Goal: Information Seeking & Learning: Check status

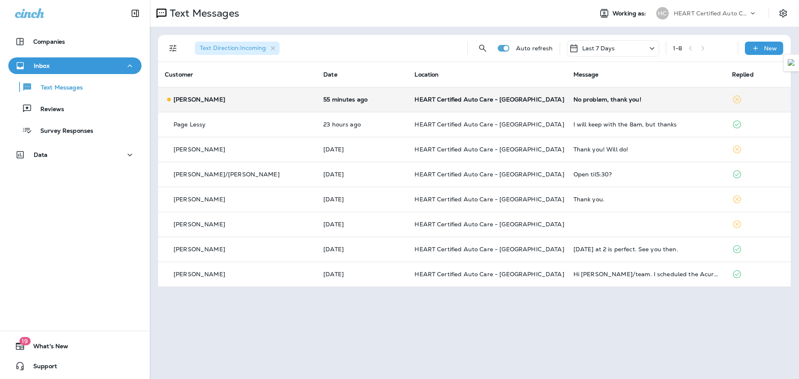
click at [202, 100] on p "[PERSON_NAME]" at bounding box center [200, 99] width 52 height 7
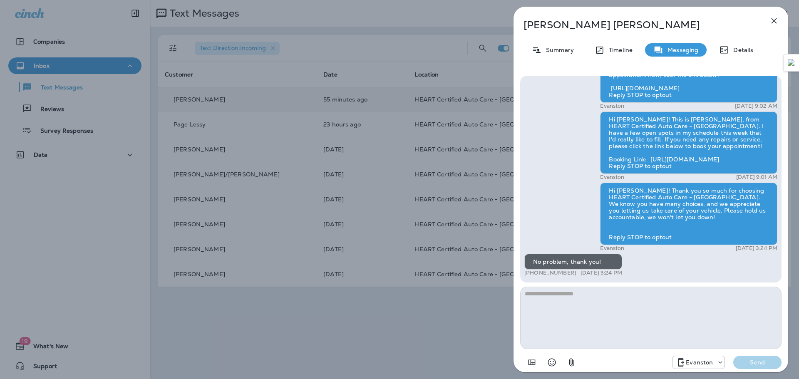
click at [779, 17] on button "button" at bounding box center [774, 20] width 17 height 17
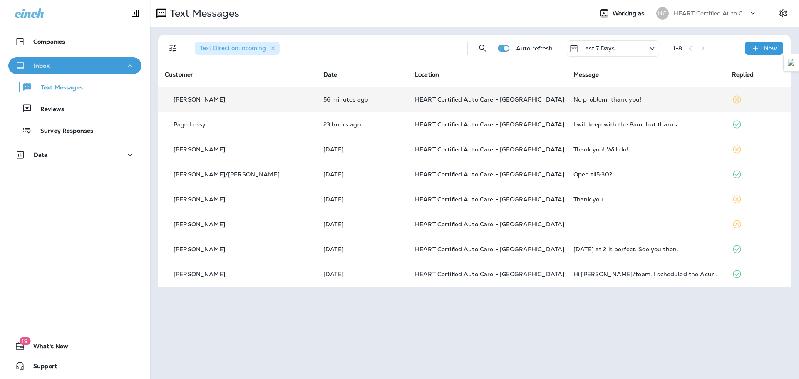
click at [79, 68] on div "Inbox" at bounding box center [75, 66] width 120 height 10
click at [74, 65] on div "Inbox" at bounding box center [75, 66] width 120 height 10
click at [56, 109] on p "Reviews" at bounding box center [48, 110] width 32 height 8
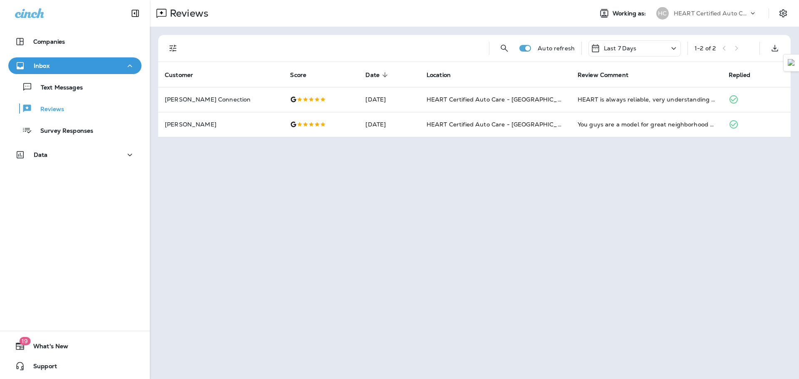
click at [674, 48] on icon at bounding box center [674, 48] width 10 height 10
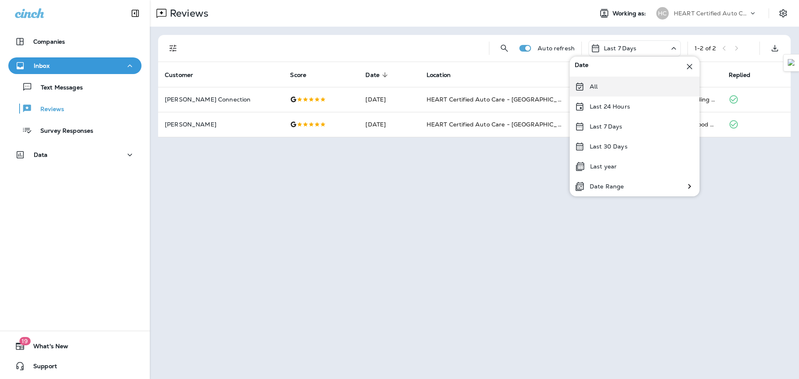
click at [599, 91] on div "All" at bounding box center [635, 87] width 130 height 20
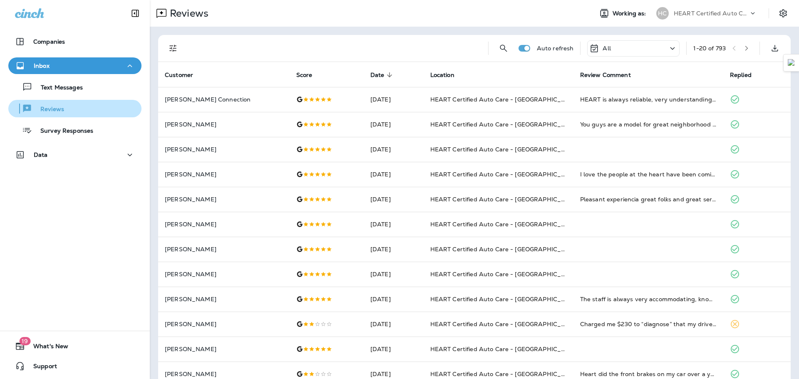
click at [62, 102] on div "Reviews" at bounding box center [38, 108] width 52 height 12
click at [67, 123] on button "Survey Responses" at bounding box center [74, 130] width 133 height 17
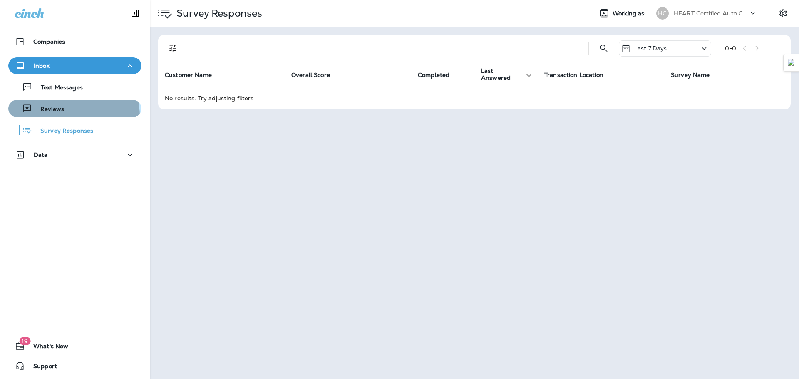
click at [65, 116] on button "Reviews" at bounding box center [74, 108] width 133 height 17
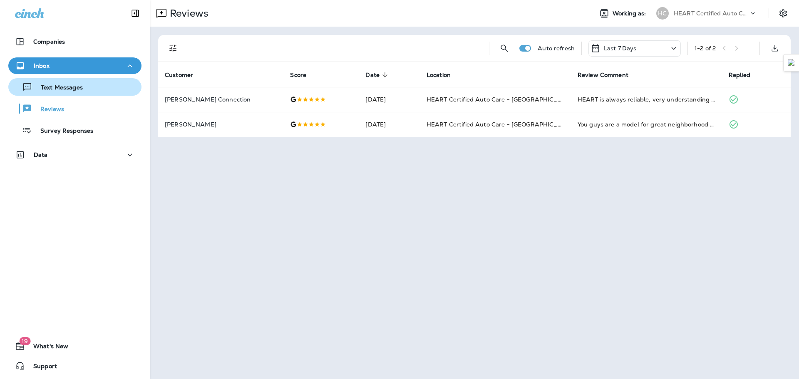
click at [90, 93] on div "Text Messages" at bounding box center [75, 87] width 127 height 12
